Goal: Transaction & Acquisition: Purchase product/service

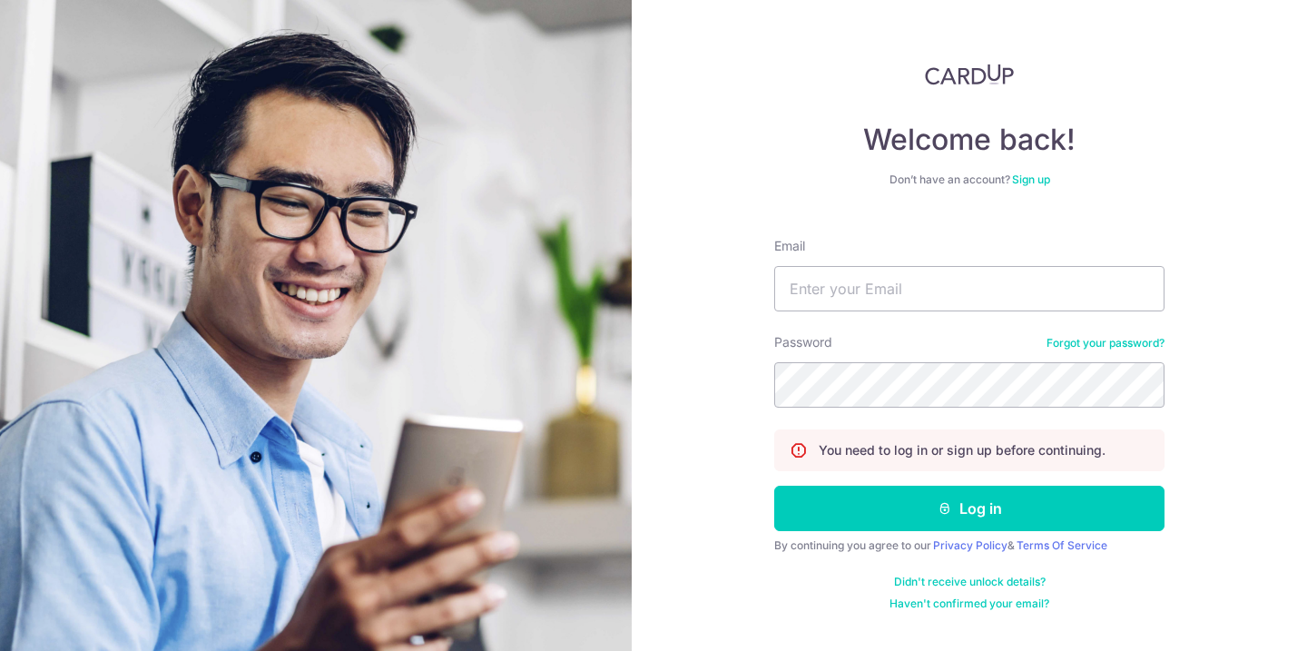
click at [838, 306] on input "Email" at bounding box center [969, 288] width 390 height 45
type input "linetteeetan@gmail.com"
click at [774, 485] on button "Log in" at bounding box center [969, 507] width 390 height 45
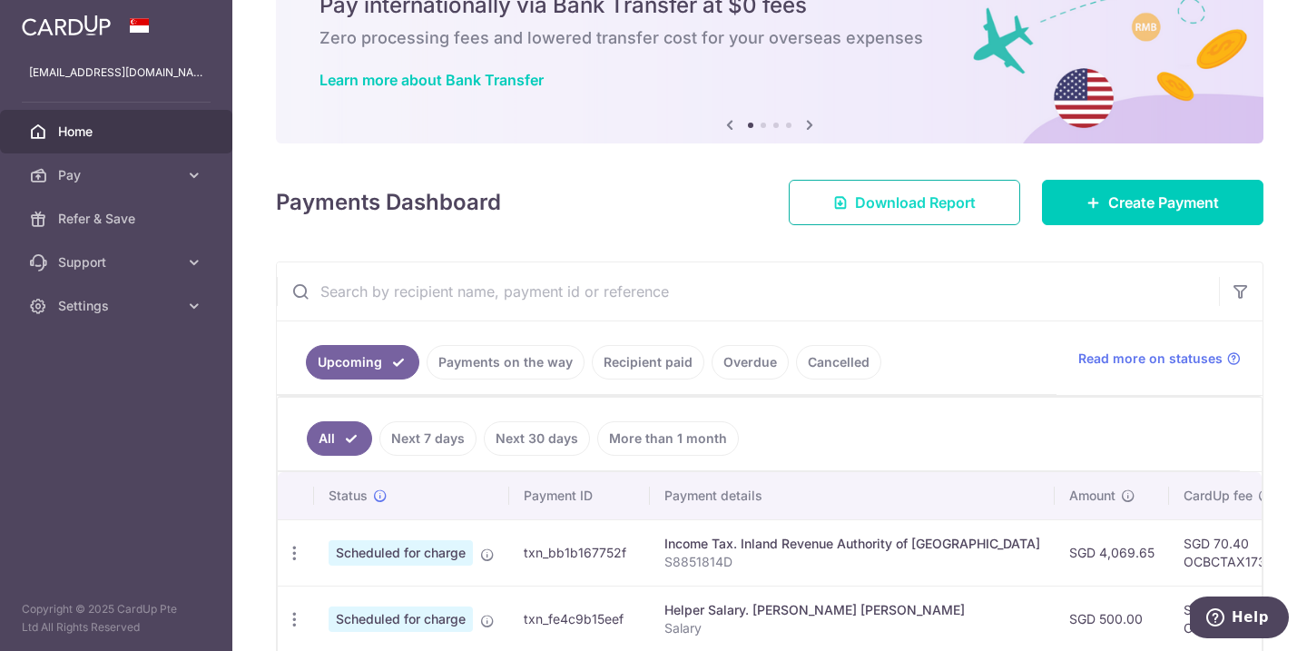
scroll to position [97, 0]
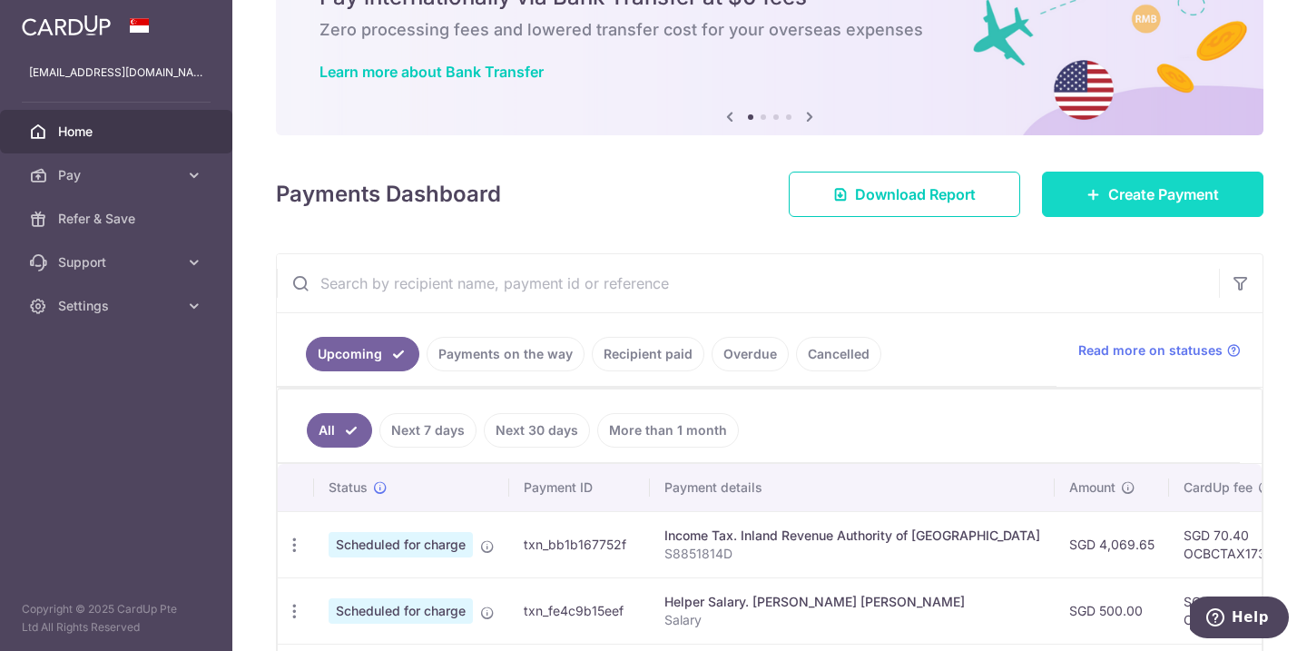
click at [1126, 198] on span "Create Payment" at bounding box center [1163, 194] width 111 height 22
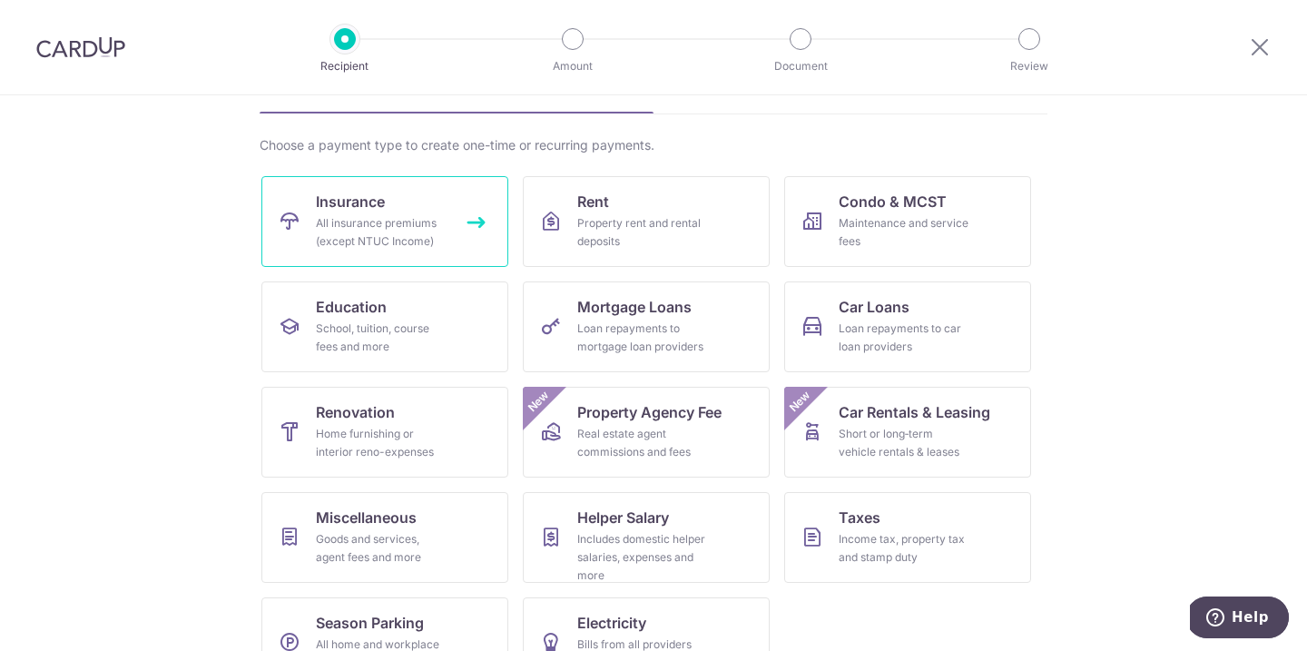
scroll to position [113, 0]
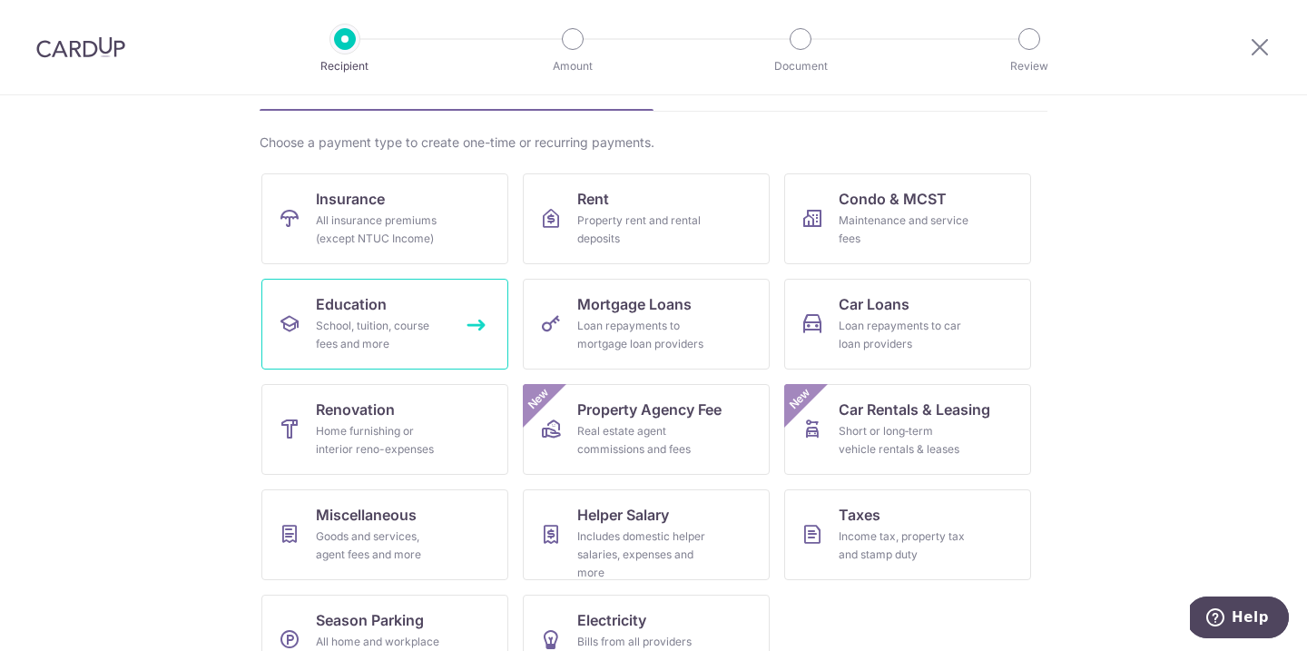
click at [387, 331] on div "School, tuition, course fees and more" at bounding box center [381, 335] width 131 height 36
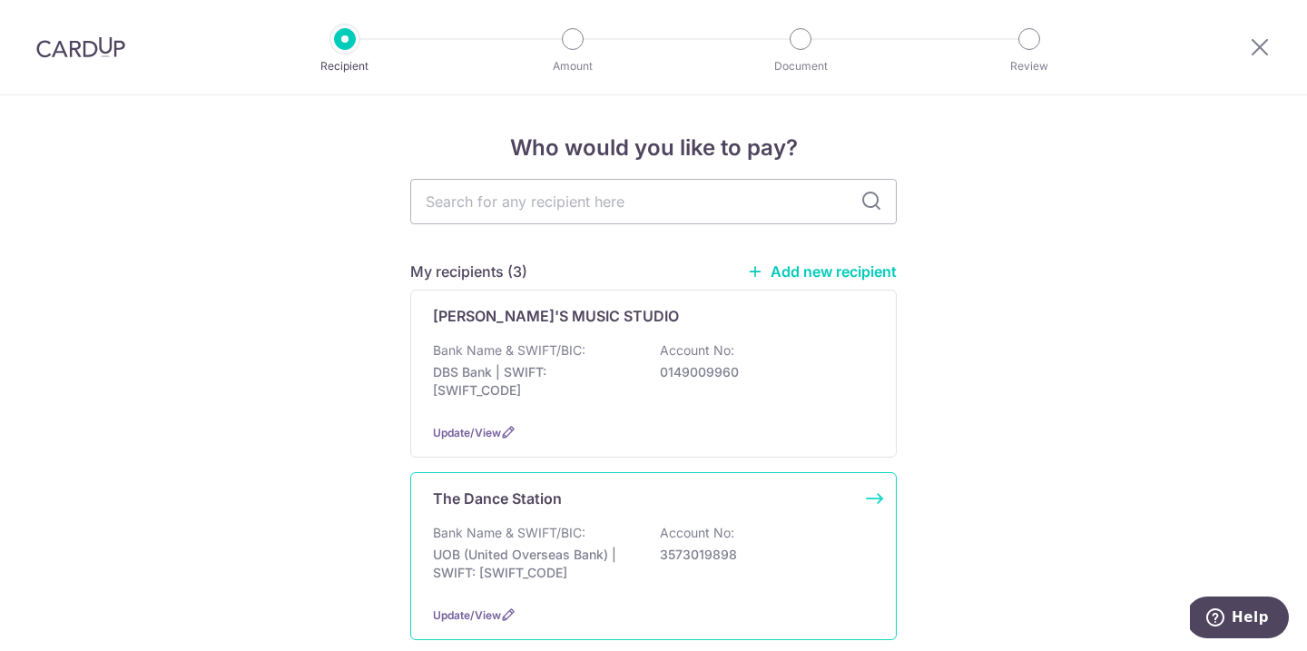
click at [571, 514] on div "The Dance Station Bank Name & SWIFT/BIC: UOB (United Overseas Bank) | SWIFT: [S…" at bounding box center [653, 556] width 486 height 168
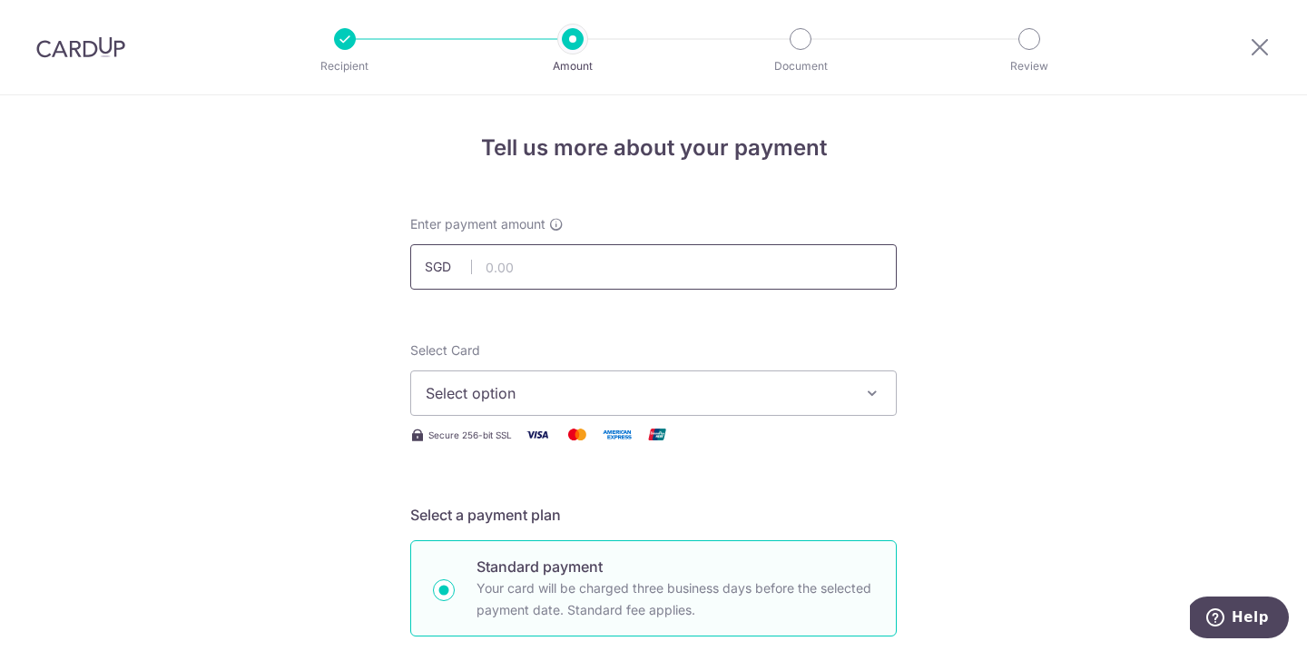
click at [537, 277] on input "text" at bounding box center [653, 266] width 486 height 45
type input "333.54"
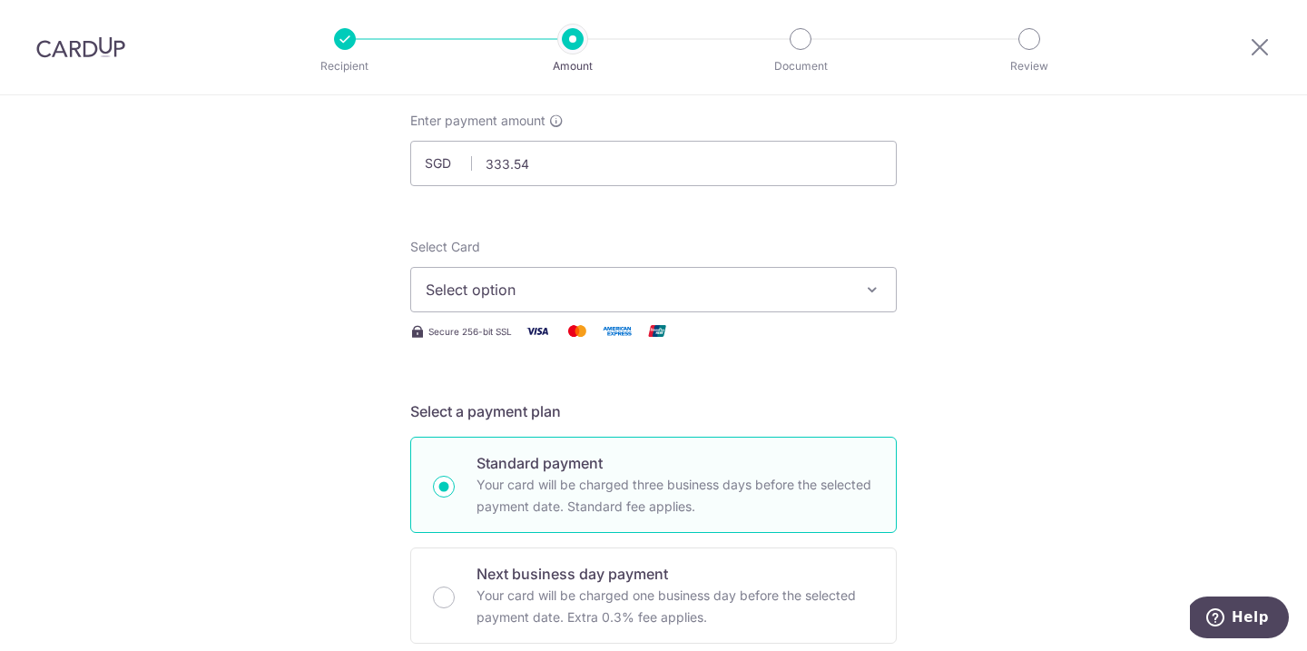
scroll to position [99, 0]
click at [525, 284] on span "Select option" at bounding box center [637, 294] width 423 height 22
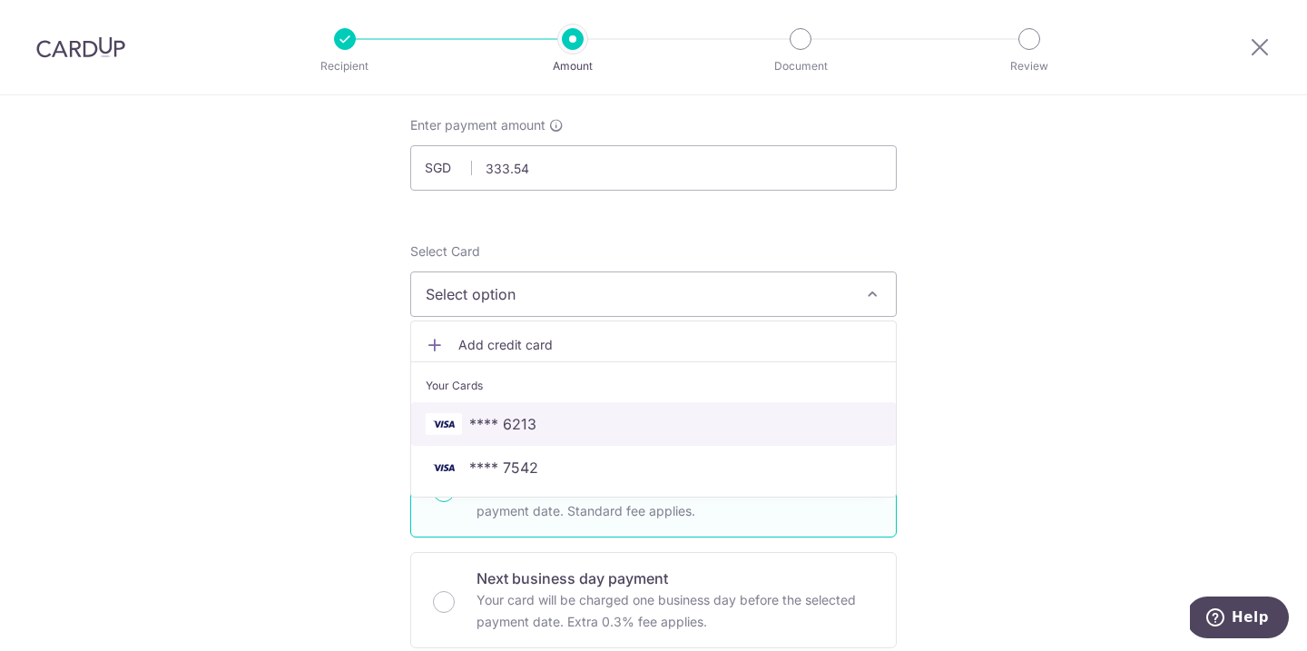
click at [521, 421] on span "**** 6213" at bounding box center [502, 424] width 67 height 22
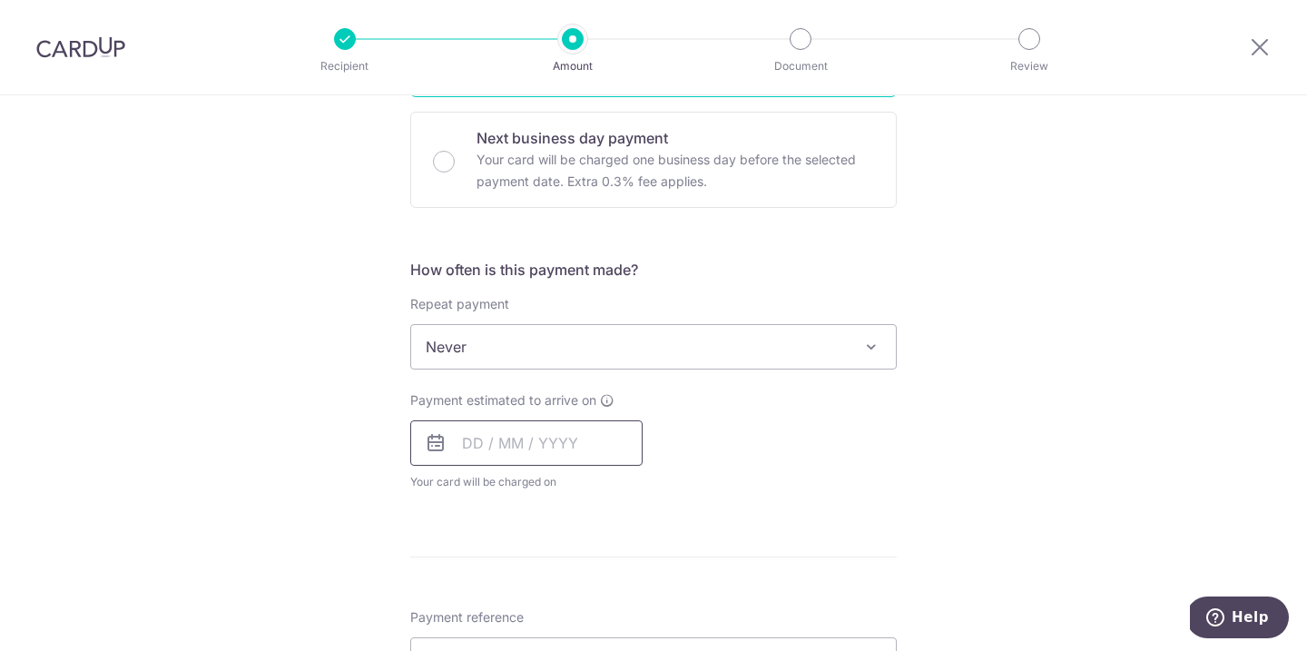
scroll to position [540, 0]
click at [514, 440] on input "text" at bounding box center [526, 441] width 232 height 45
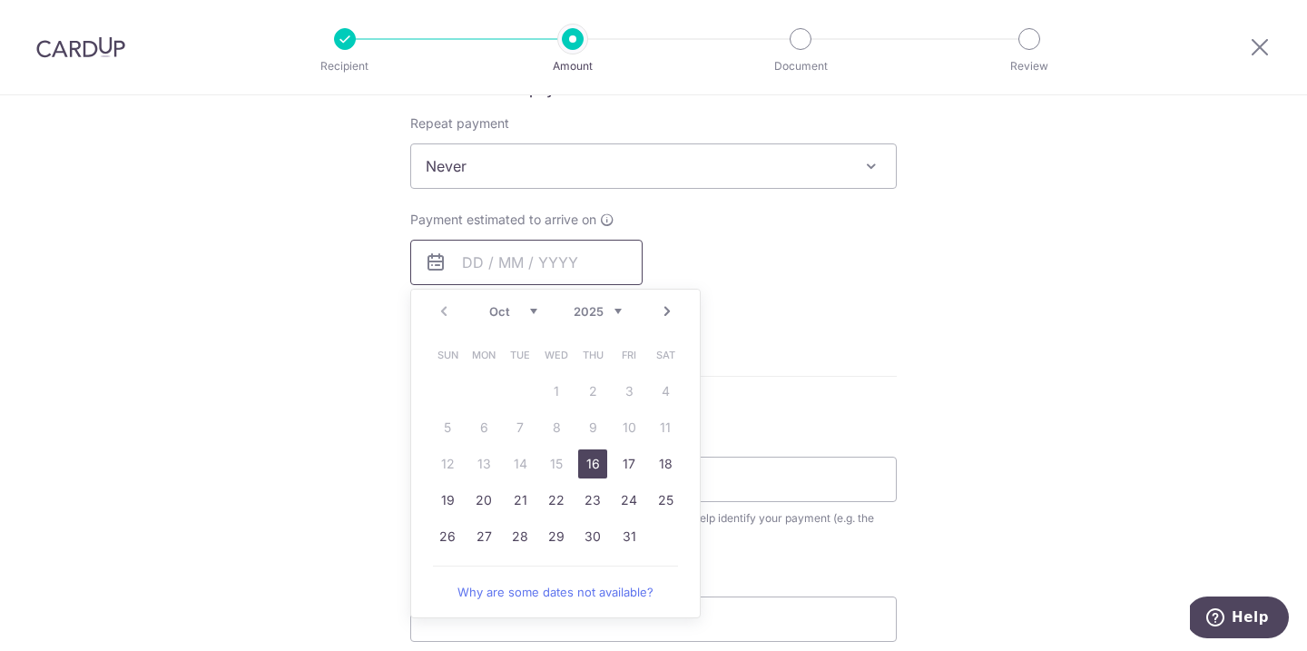
scroll to position [720, 0]
click at [597, 462] on link "16" at bounding box center [592, 462] width 29 height 29
type input "[DATE]"
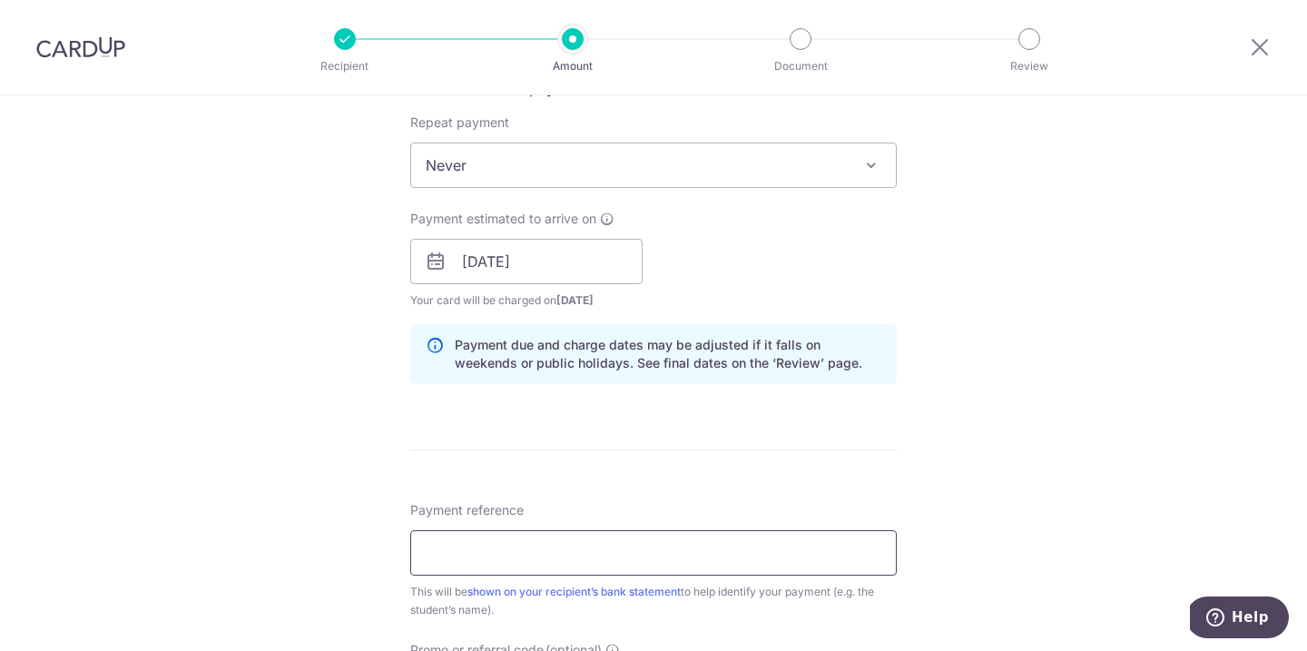
click at [588, 554] on input "Payment reference" at bounding box center [653, 552] width 486 height 45
click at [530, 557] on input "Abigail LEE Pri Wed" at bounding box center [653, 552] width 486 height 45
click at [677, 557] on input "Abigail LEE Pri Exam Wed" at bounding box center [653, 552] width 486 height 45
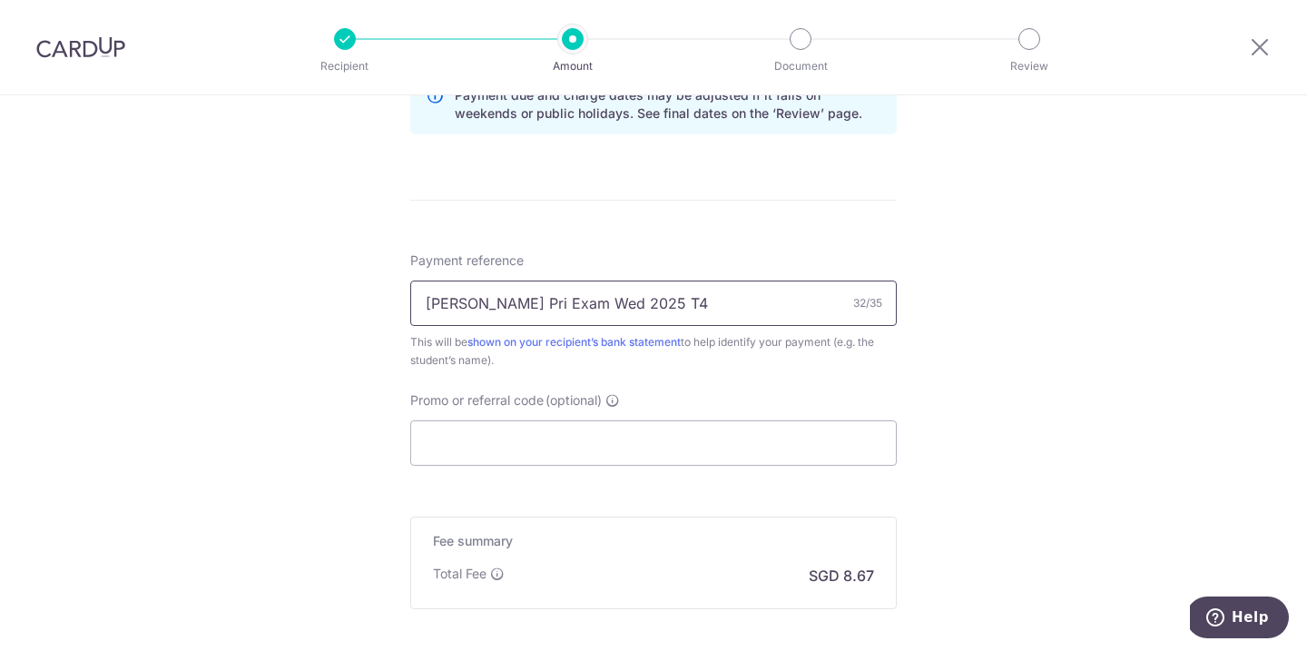
scroll to position [973, 0]
drag, startPoint x: 671, startPoint y: 302, endPoint x: 506, endPoint y: 301, distance: 164.2
click at [506, 301] on input "Abigail LEE Pri Exam Wed 2025 T4" at bounding box center [653, 300] width 486 height 45
type input "[PERSON_NAME] Inv 2025 1574"
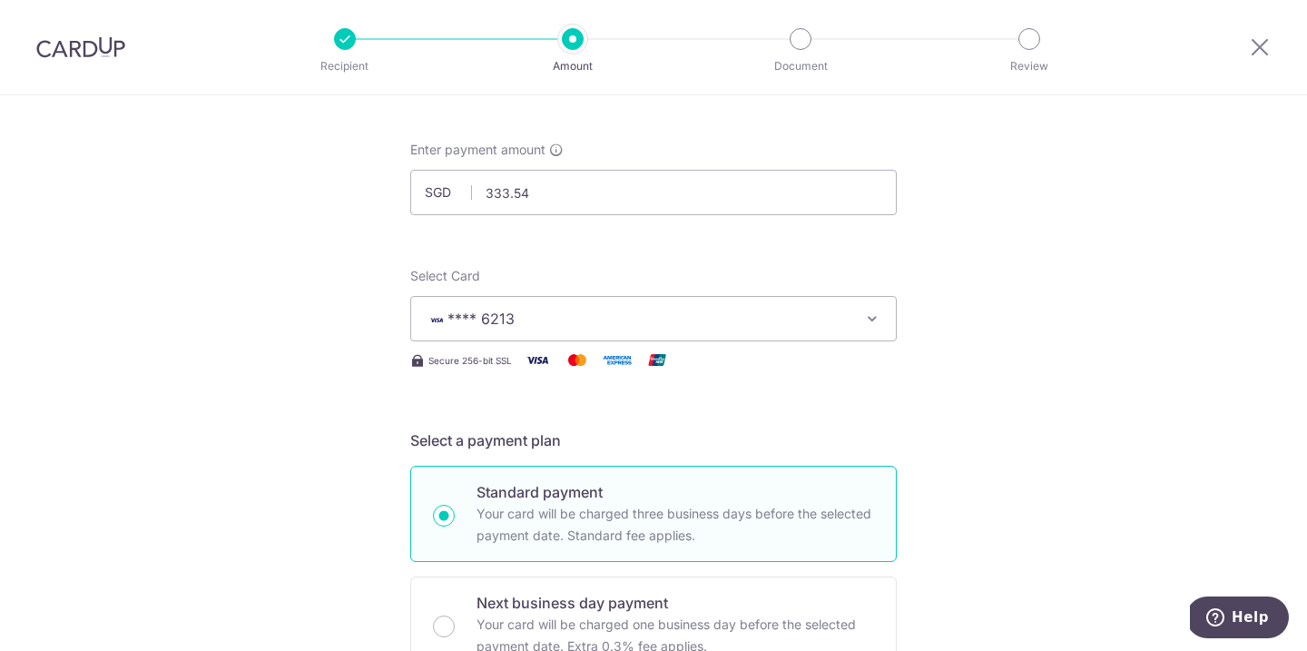
scroll to position [73, 0]
click at [542, 199] on input "333.54" at bounding box center [653, 193] width 486 height 45
type input "333.55"
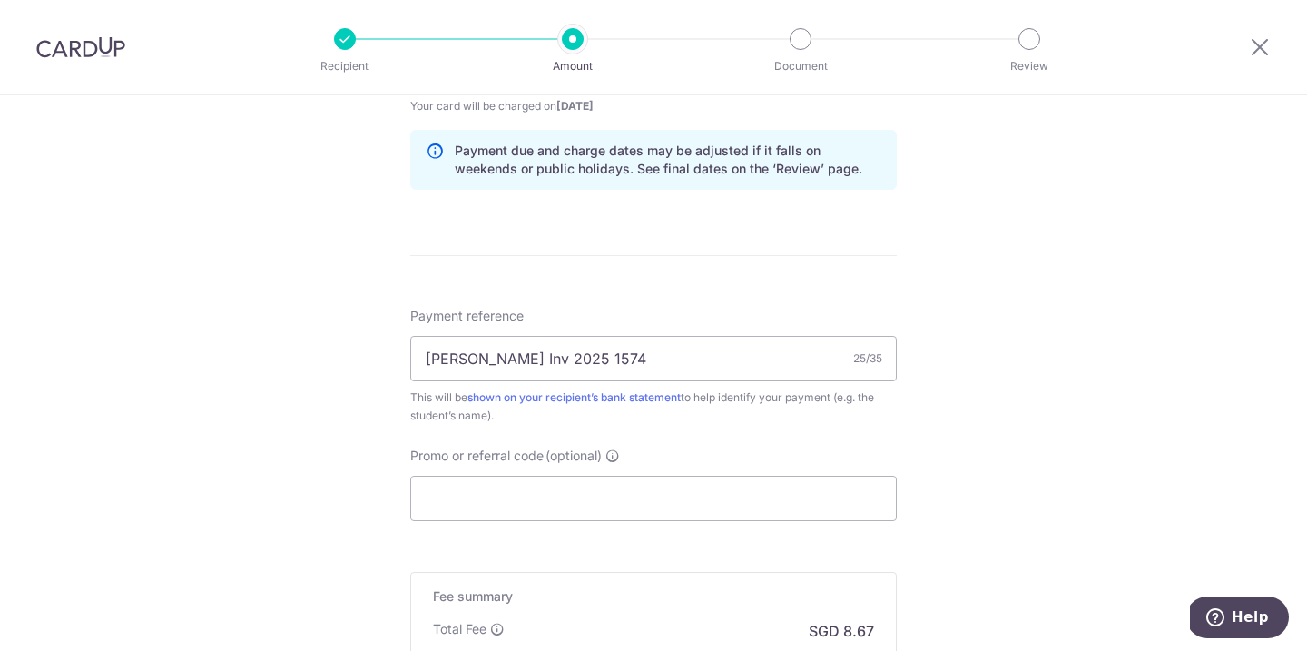
scroll to position [930, 0]
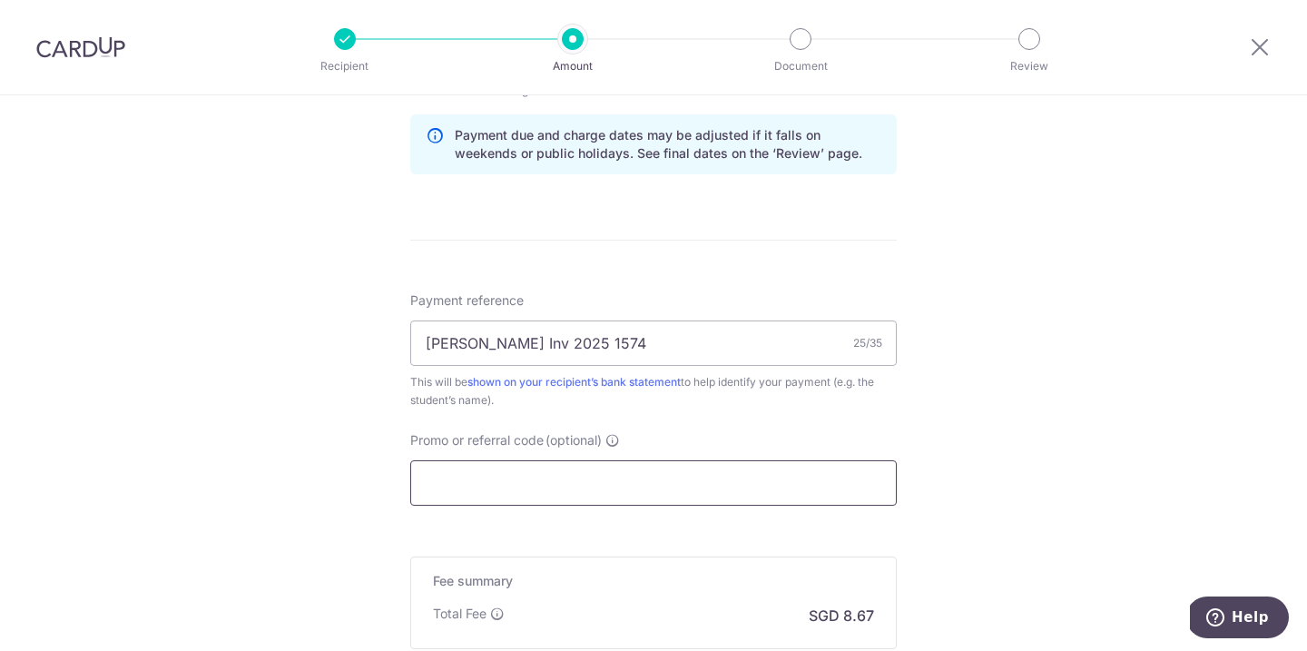
click at [612, 484] on input "Promo or referral code (optional)" at bounding box center [653, 482] width 486 height 45
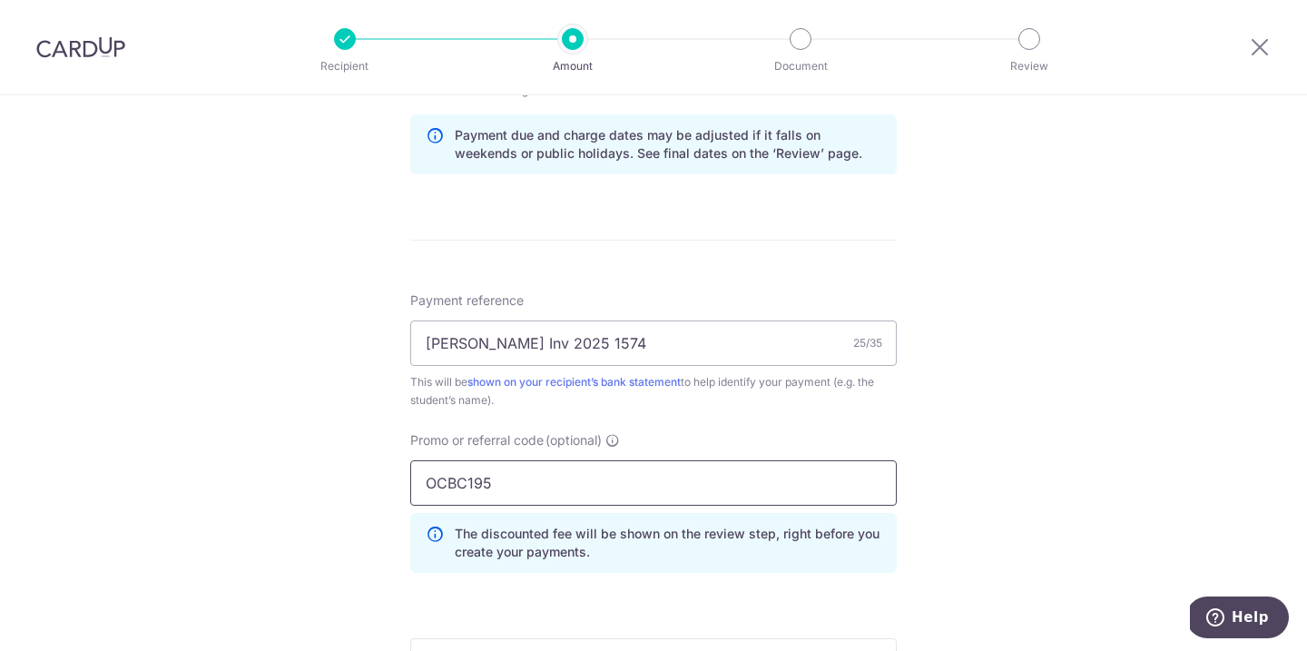
type input "OCBC195"
click at [859, 543] on p "The discounted fee will be shown on the review step, right before you create yo…" at bounding box center [668, 542] width 426 height 36
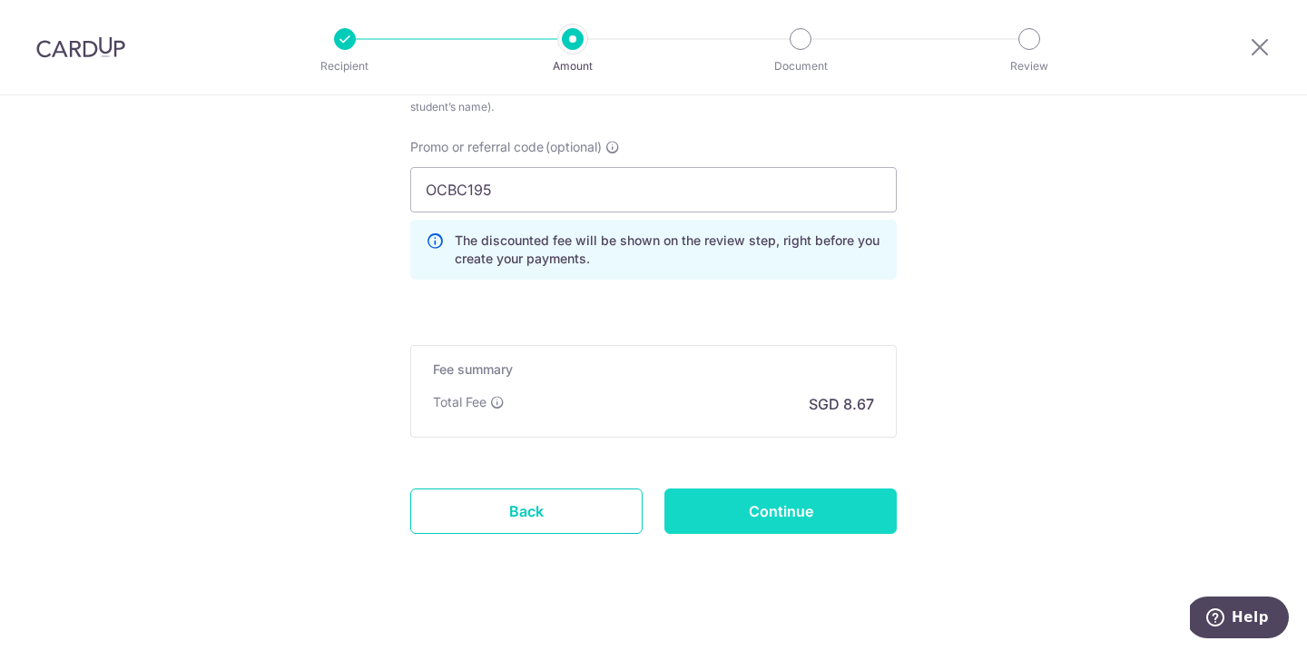
scroll to position [1228, 0]
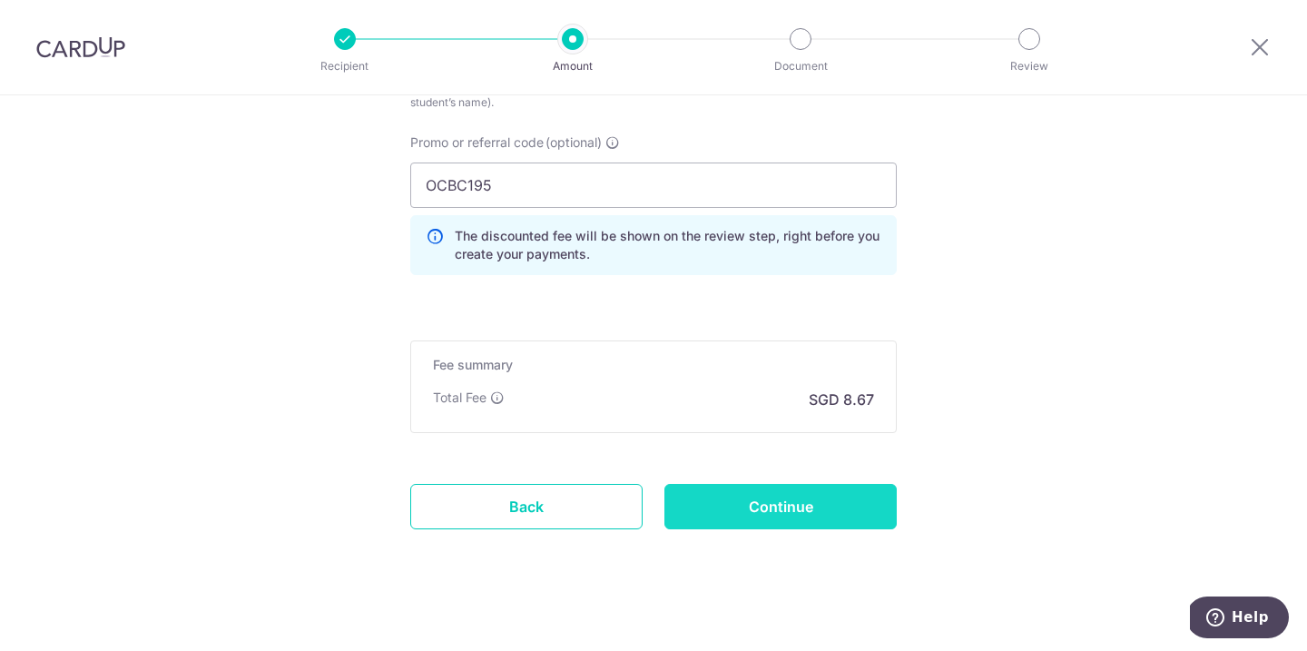
click at [820, 514] on input "Continue" at bounding box center [780, 506] width 232 height 45
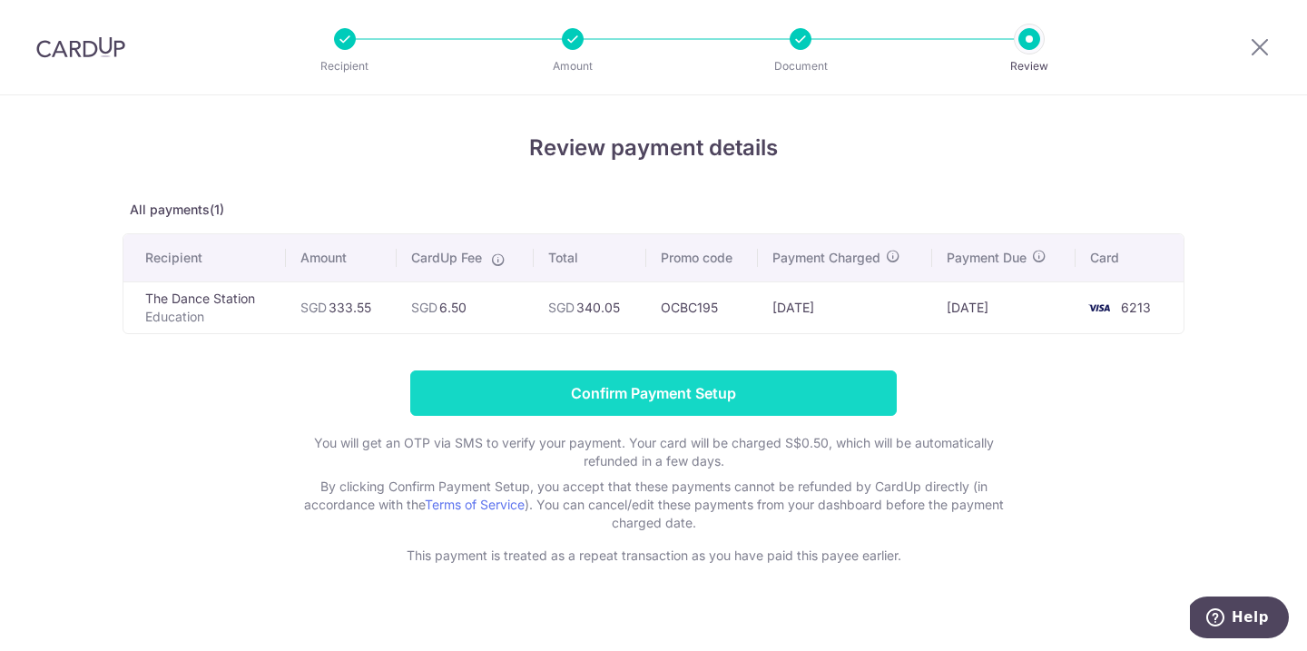
click at [748, 391] on input "Confirm Payment Setup" at bounding box center [653, 392] width 486 height 45
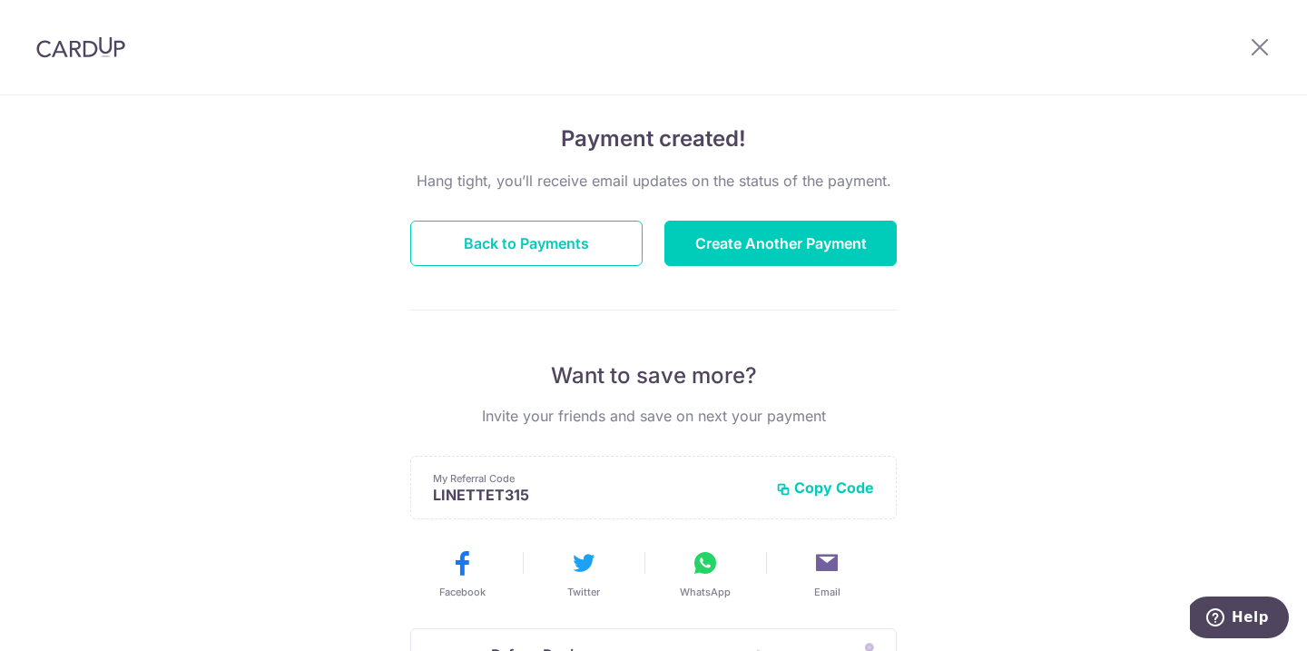
scroll to position [142, 0]
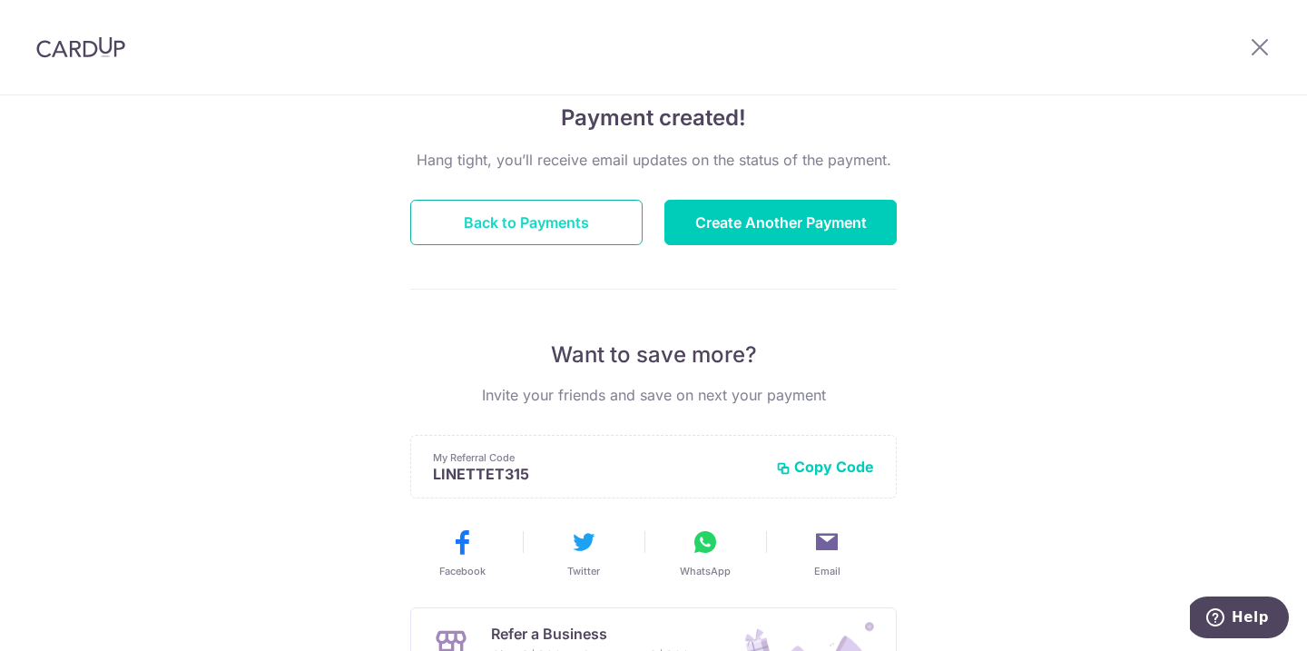
click at [606, 226] on button "Back to Payments" at bounding box center [526, 222] width 232 height 45
